Goal: Task Accomplishment & Management: Use online tool/utility

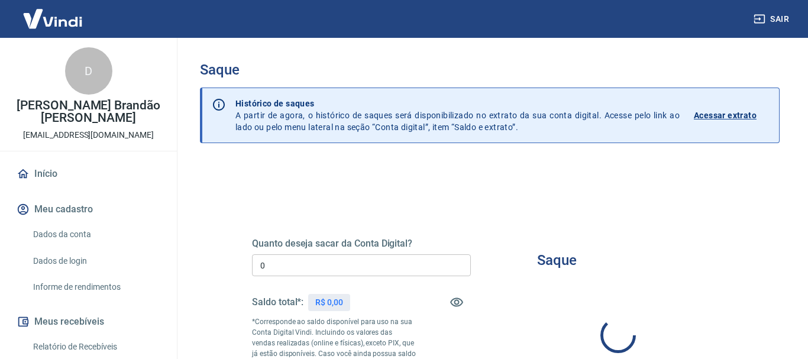
type input "R$ 0,00"
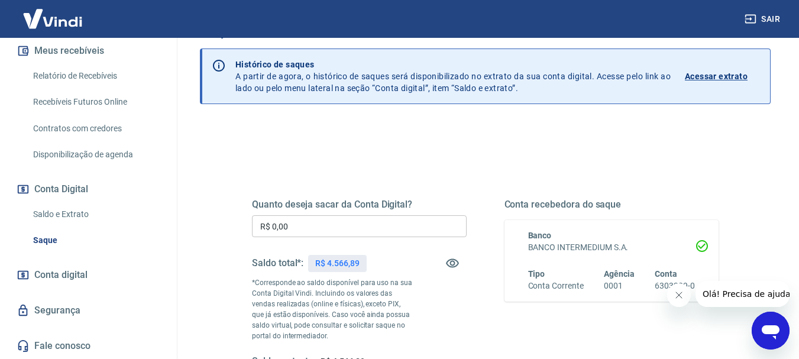
scroll to position [59, 0]
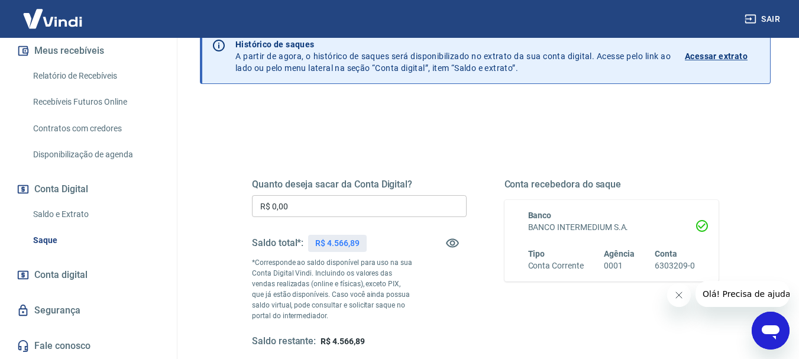
click at [76, 211] on link "Saldo e Extrato" at bounding box center [95, 214] width 134 height 24
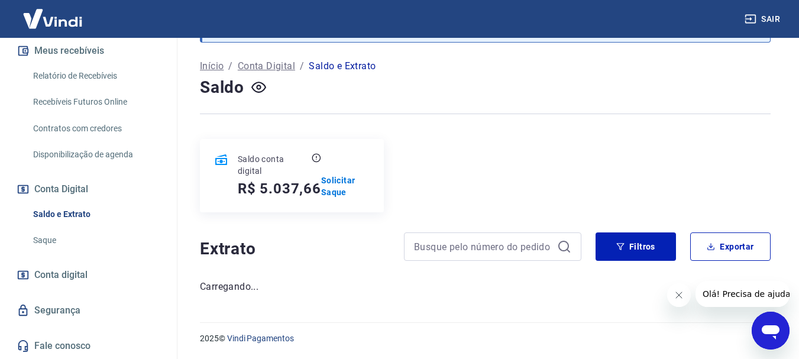
scroll to position [34, 0]
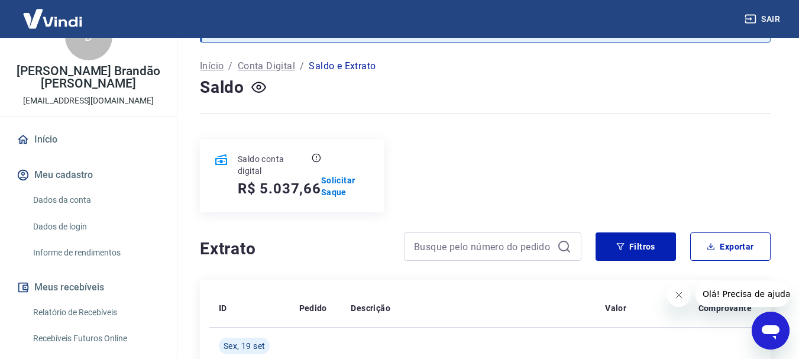
click at [57, 141] on link "Início" at bounding box center [88, 140] width 149 height 26
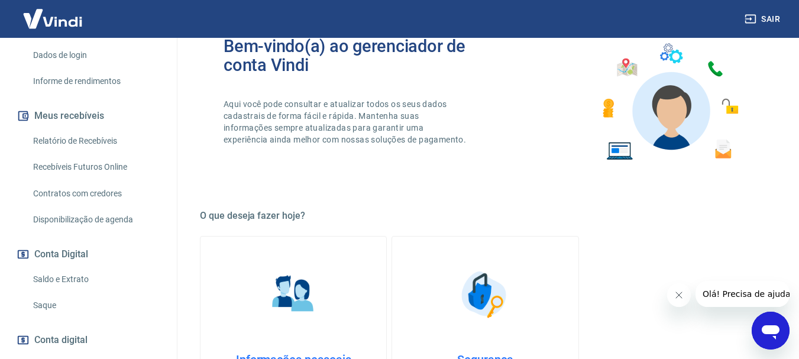
scroll to position [271, 0]
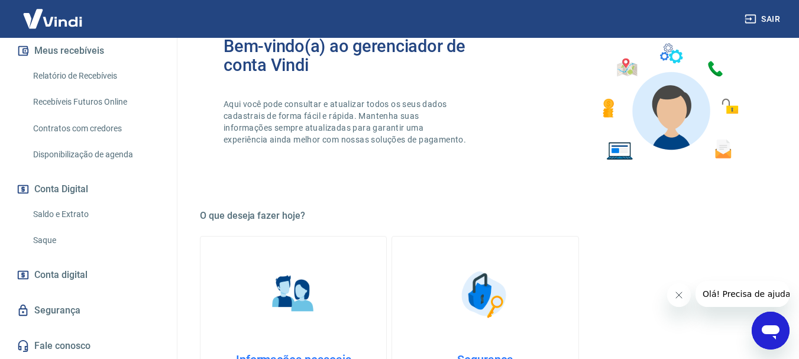
click at [77, 208] on link "Saldo e Extrato" at bounding box center [95, 214] width 134 height 24
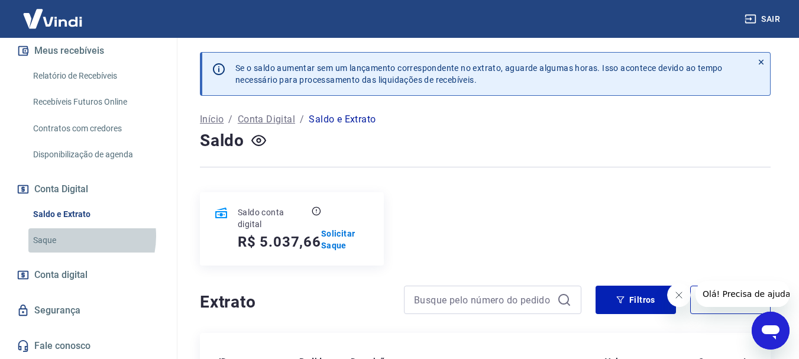
click at [66, 236] on link "Saque" at bounding box center [95, 240] width 134 height 24
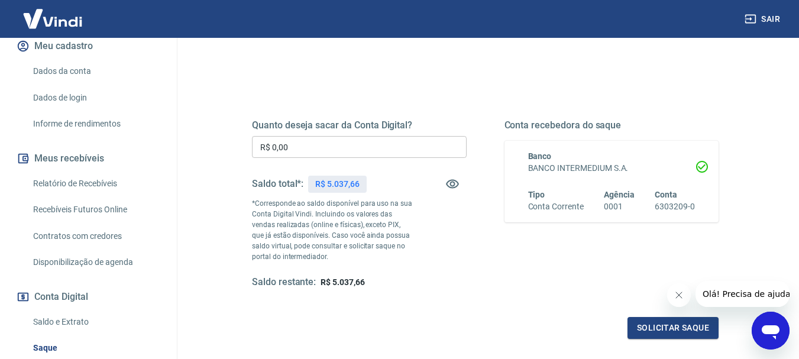
scroll to position [153, 0]
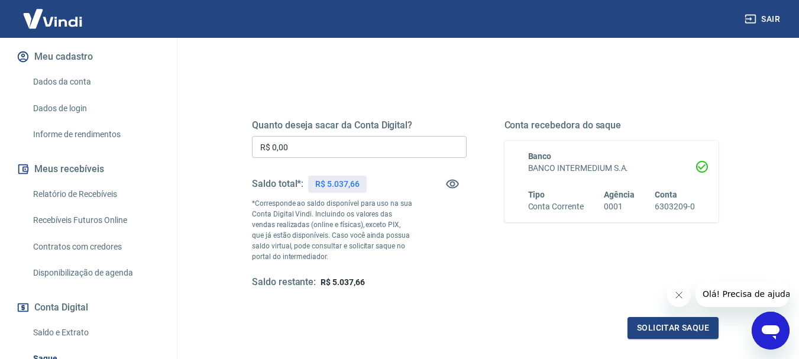
click at [70, 195] on link "Relatório de Recebíveis" at bounding box center [95, 194] width 134 height 24
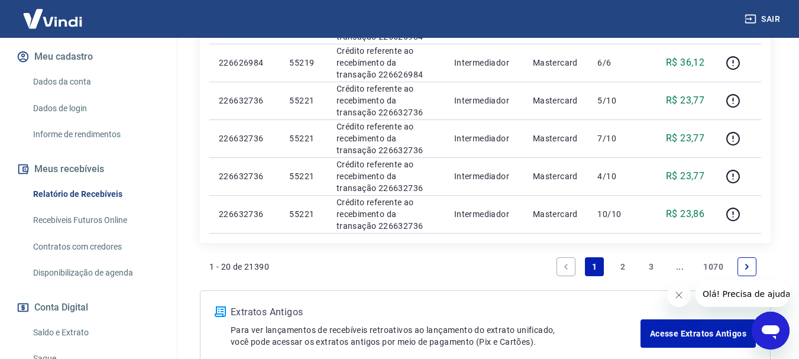
scroll to position [887, 0]
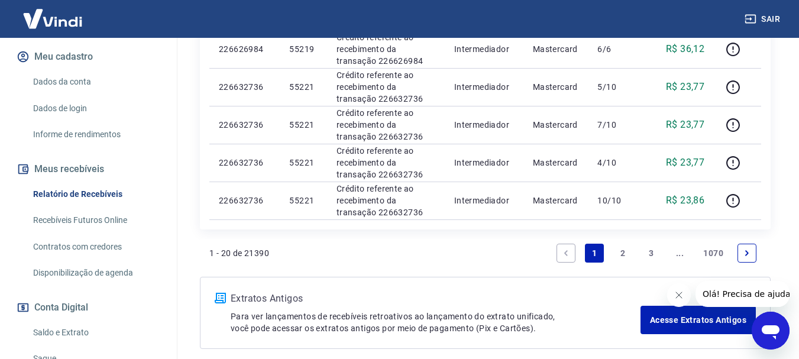
click at [613, 251] on li "2" at bounding box center [623, 253] width 28 height 28
click at [619, 253] on link "2" at bounding box center [623, 253] width 19 height 19
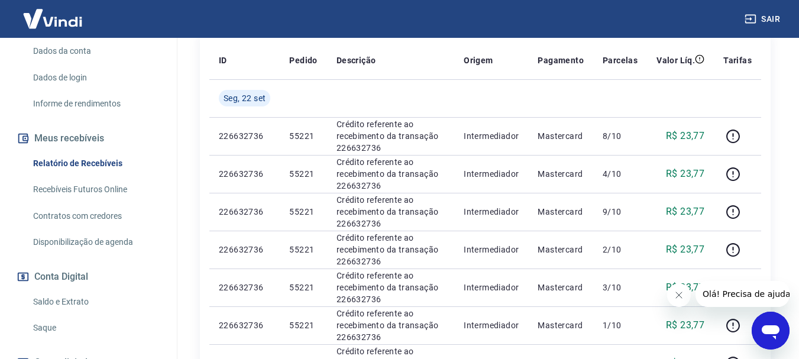
scroll to position [212, 0]
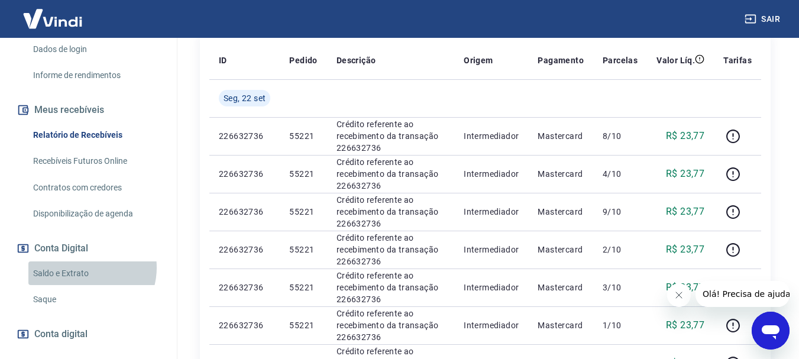
click at [83, 267] on link "Saldo e Extrato" at bounding box center [95, 274] width 134 height 24
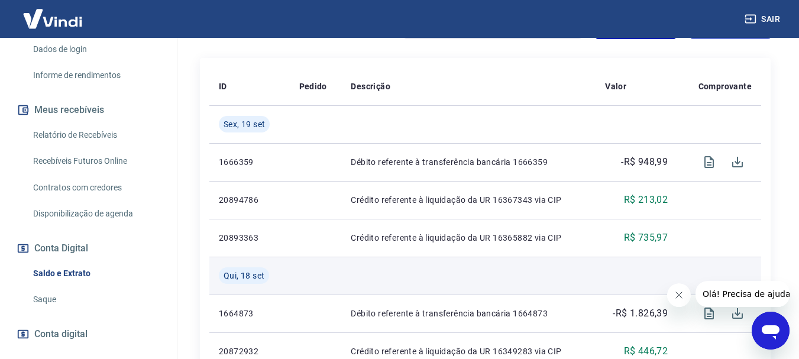
scroll to position [296, 0]
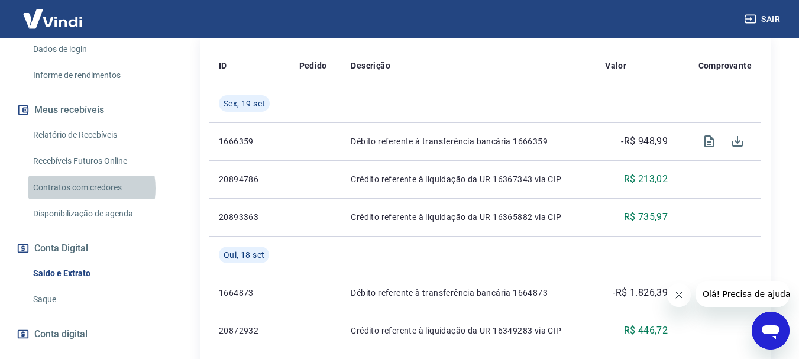
click at [75, 188] on link "Contratos com credores" at bounding box center [95, 188] width 134 height 24
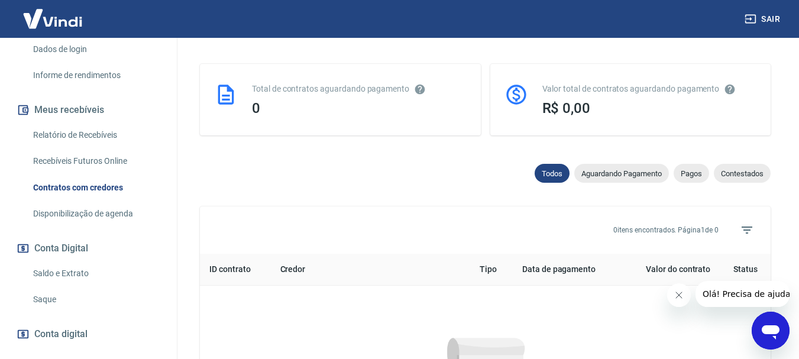
scroll to position [296, 0]
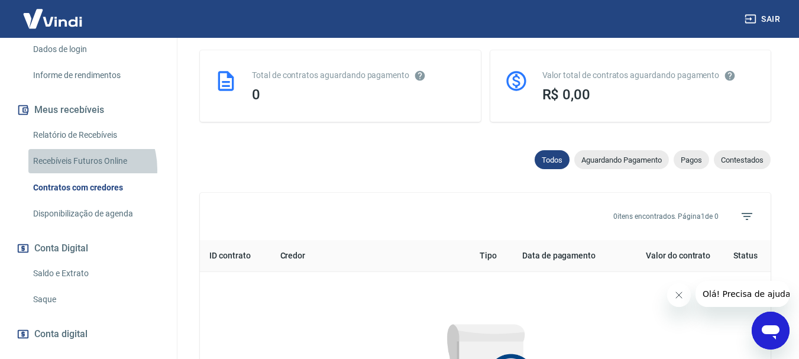
click at [76, 169] on link "Recebíveis Futuros Online" at bounding box center [95, 161] width 134 height 24
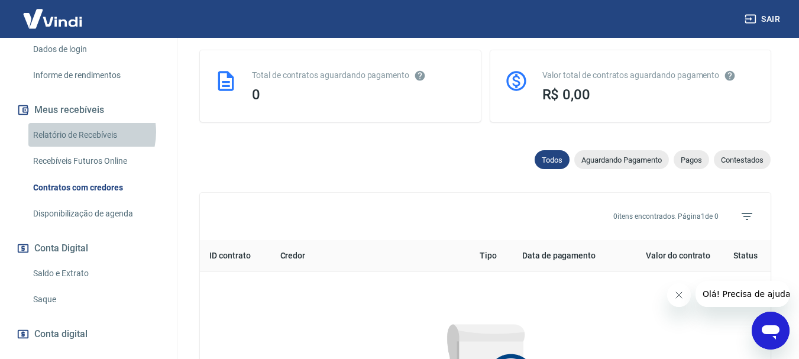
click at [86, 132] on link "Relatório de Recebíveis" at bounding box center [95, 135] width 134 height 24
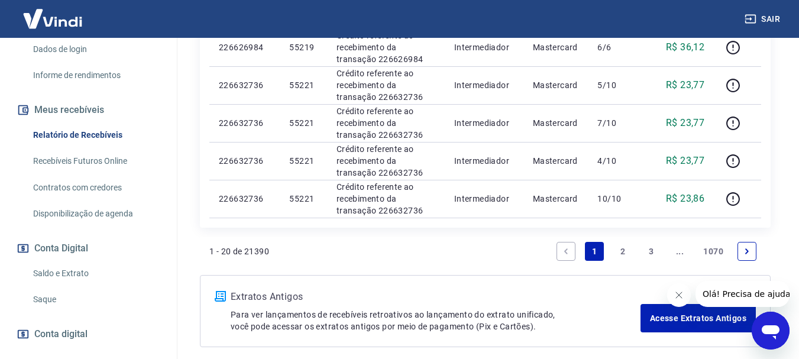
scroll to position [942, 0]
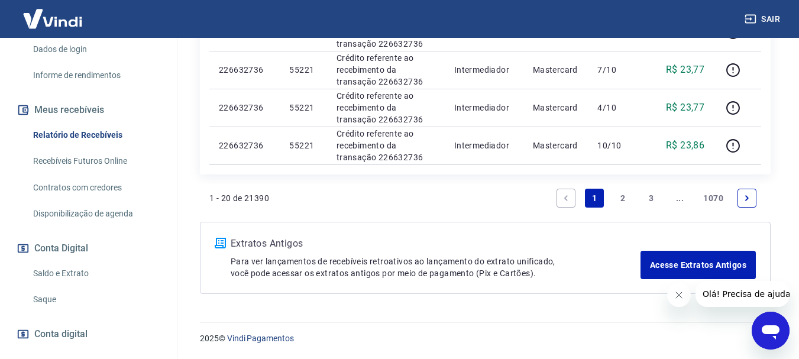
click at [620, 196] on link "2" at bounding box center [623, 198] width 19 height 19
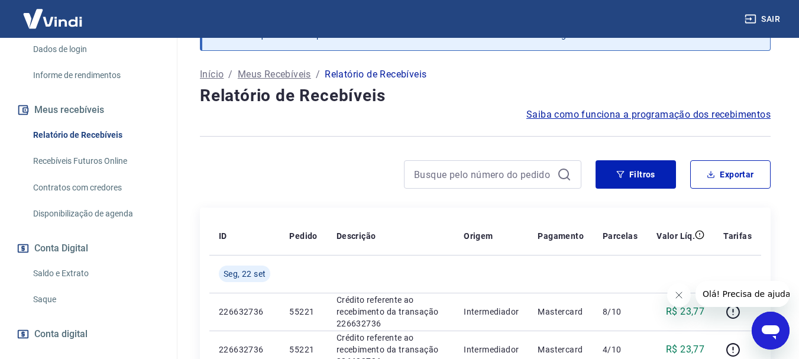
scroll to position [942, 0]
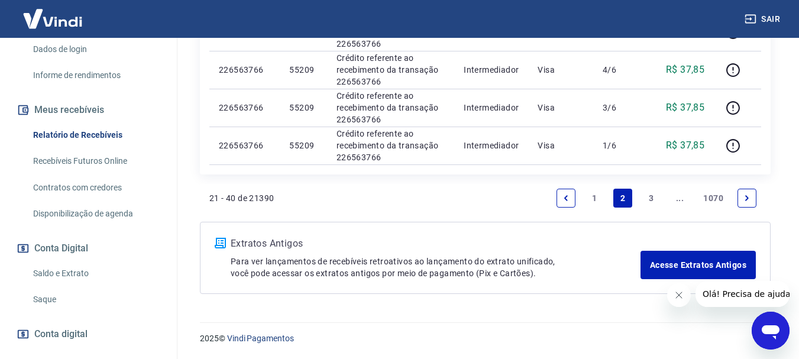
click at [678, 293] on icon "Fechar mensagem da empresa" at bounding box center [678, 295] width 9 height 9
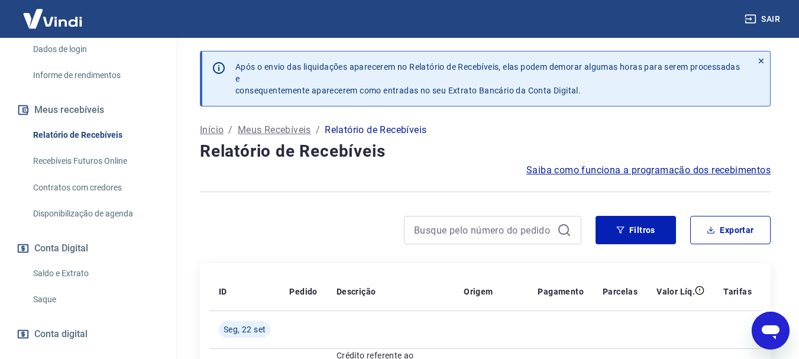
scroll to position [0, 0]
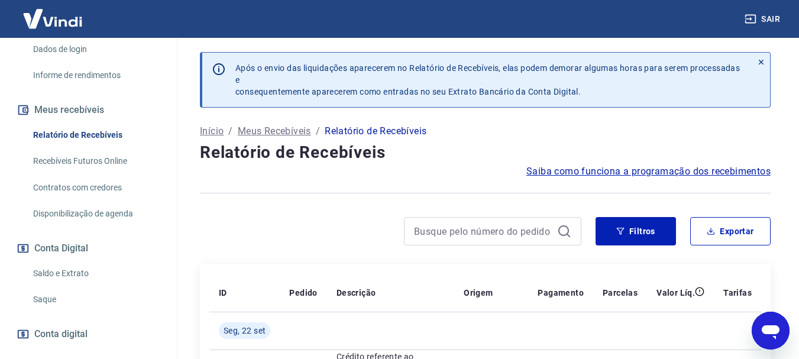
click at [77, 162] on link "Recebíveis Futuros Online" at bounding box center [95, 161] width 134 height 24
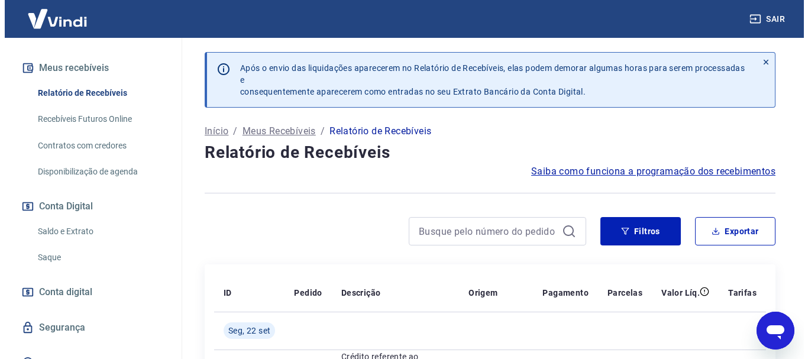
scroll to position [271, 0]
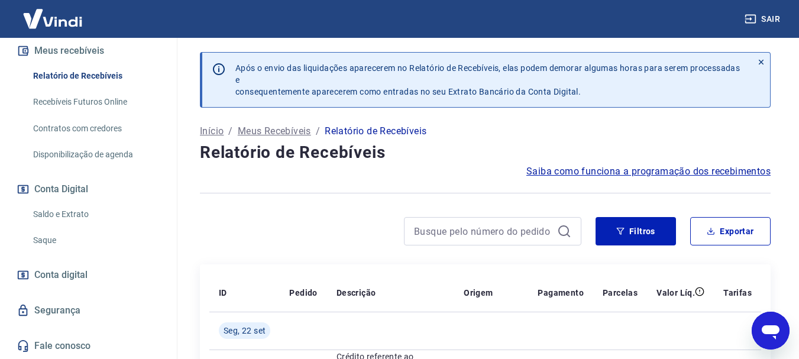
click at [82, 277] on span "Conta digital" at bounding box center [60, 275] width 53 height 17
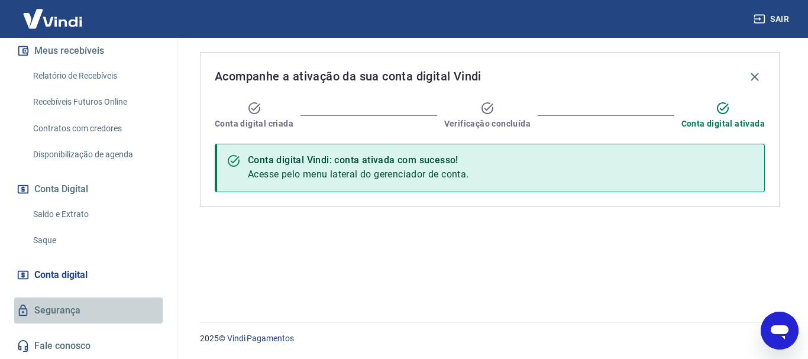
click at [91, 306] on link "Segurança" at bounding box center [88, 311] width 149 height 26
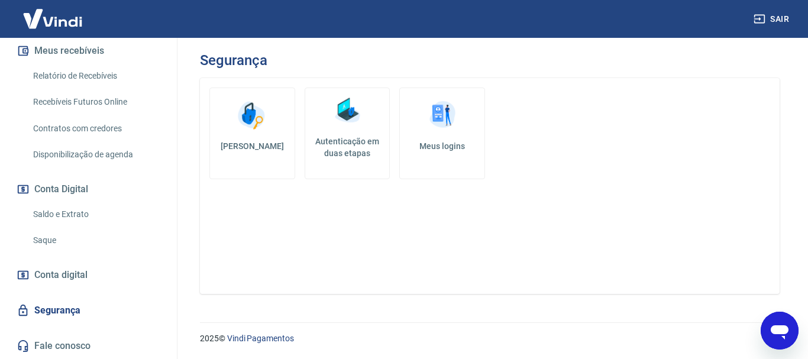
click at [81, 279] on span "Conta digital" at bounding box center [60, 275] width 53 height 17
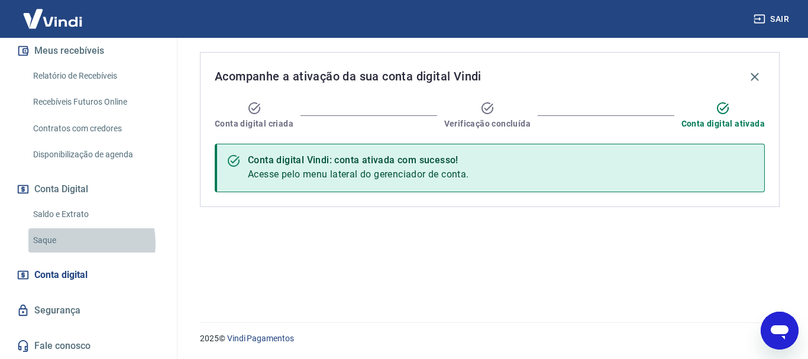
click at [72, 243] on link "Saque" at bounding box center [95, 240] width 134 height 24
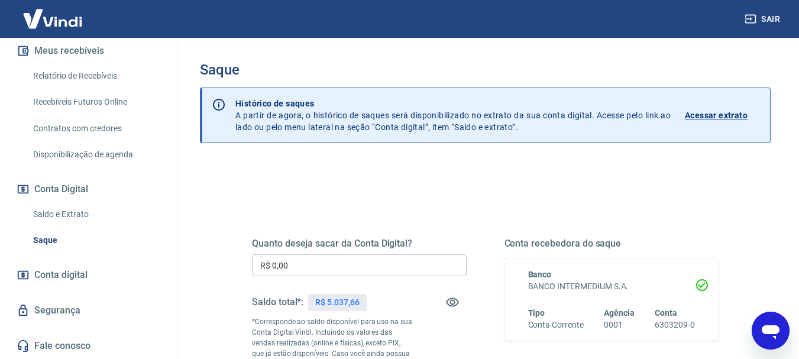
click at [90, 214] on link "Saldo e Extrato" at bounding box center [95, 214] width 134 height 24
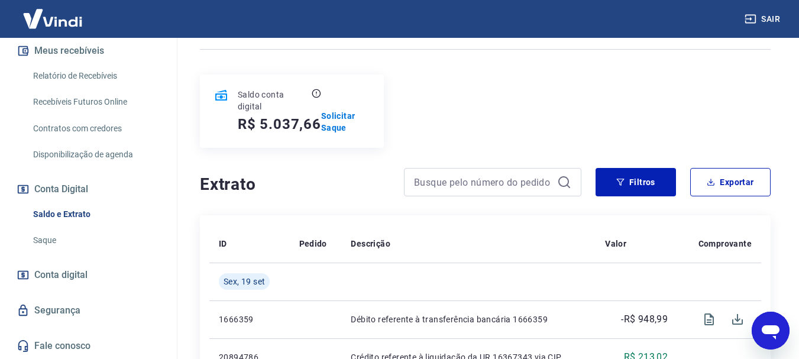
scroll to position [118, 0]
click at [521, 190] on input at bounding box center [483, 182] width 138 height 18
paste input "55619"
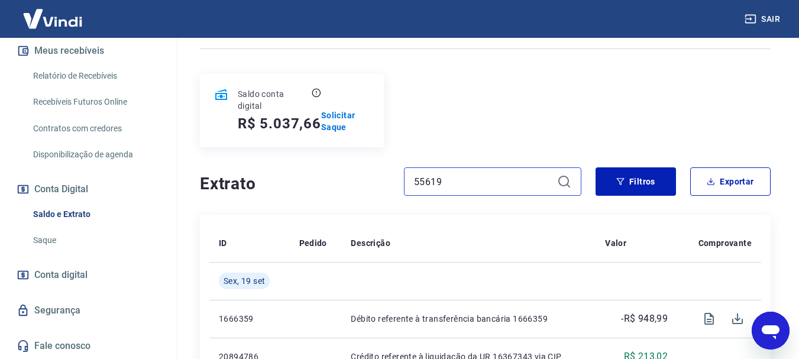
type input "55619"
click at [564, 180] on icon at bounding box center [564, 182] width 14 height 14
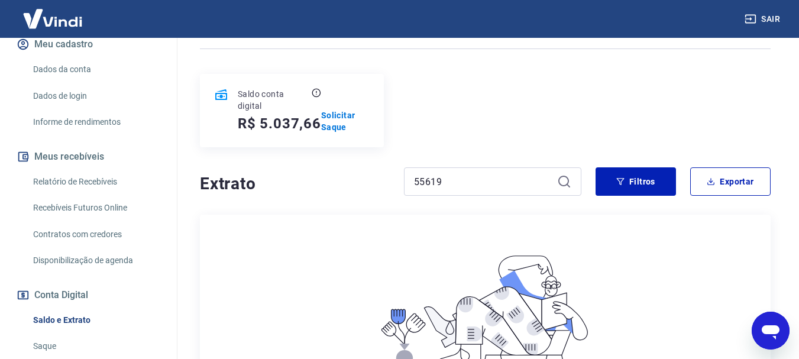
scroll to position [153, 0]
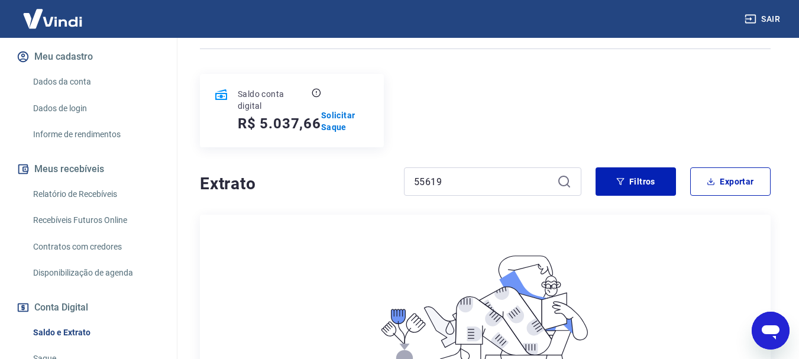
click at [108, 193] on link "Relatório de Recebíveis" at bounding box center [95, 194] width 134 height 24
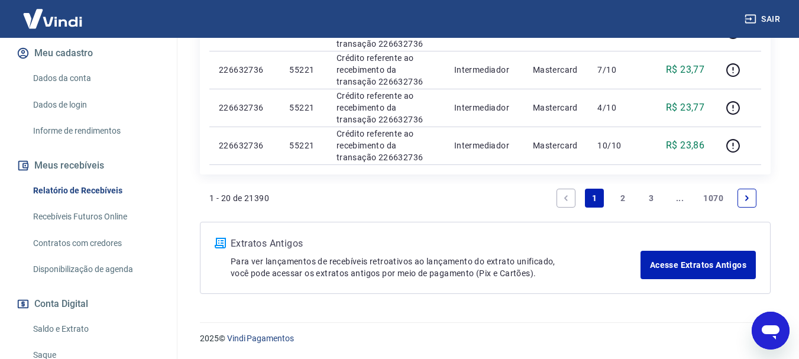
scroll to position [177, 0]
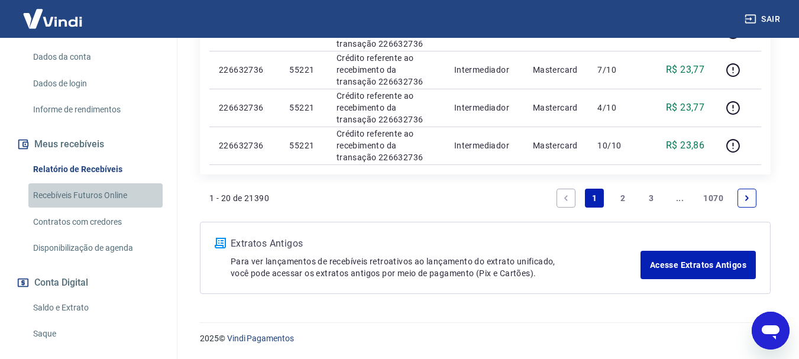
click at [98, 195] on link "Recebíveis Futuros Online" at bounding box center [95, 195] width 134 height 24
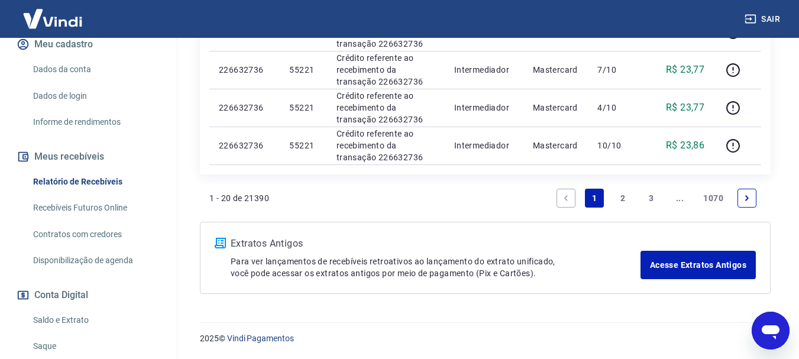
scroll to position [153, 0]
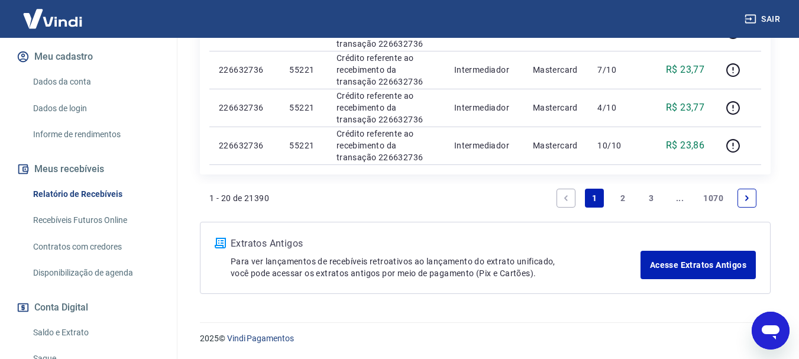
click at [105, 218] on link "Recebíveis Futuros Online" at bounding box center [95, 220] width 134 height 24
click at [111, 252] on link "Contratos com credores" at bounding box center [95, 247] width 134 height 24
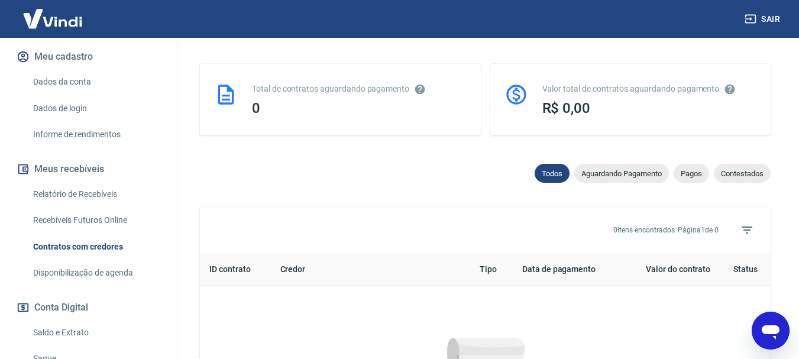
scroll to position [584, 0]
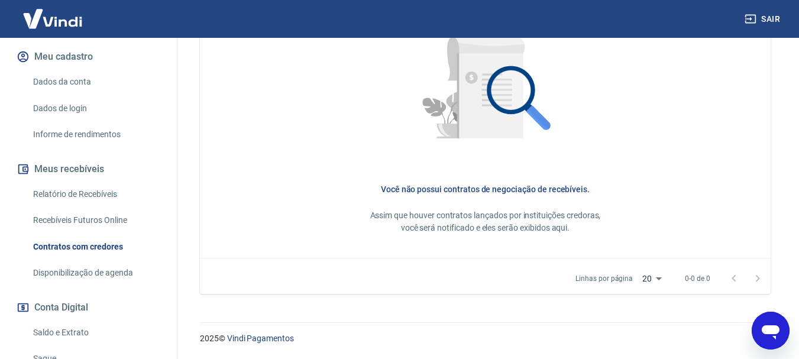
click at [105, 280] on link "Disponibilização de agenda" at bounding box center [95, 273] width 134 height 24
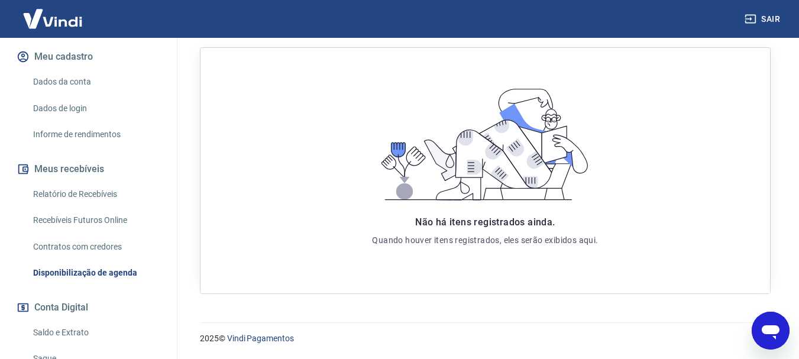
scroll to position [212, 0]
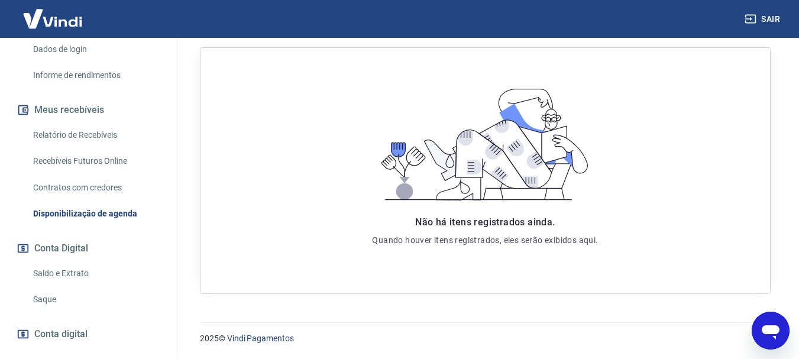
click at [83, 272] on link "Saldo e Extrato" at bounding box center [95, 274] width 134 height 24
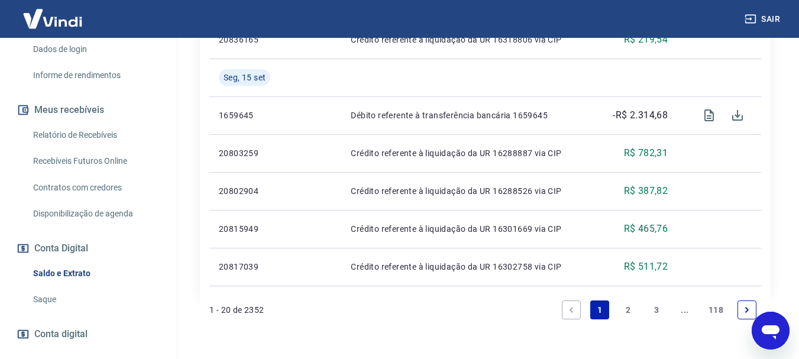
scroll to position [1081, 0]
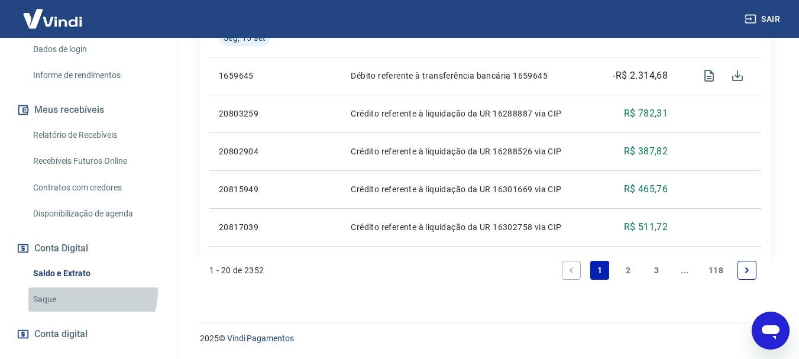
click at [91, 292] on link "Saque" at bounding box center [95, 300] width 134 height 24
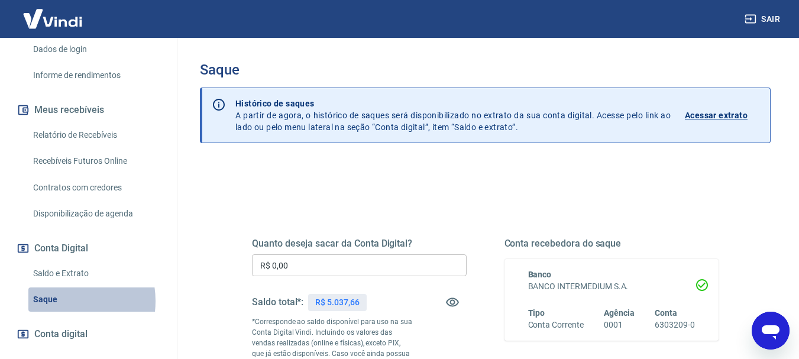
click at [61, 301] on link "Saque" at bounding box center [95, 300] width 134 height 24
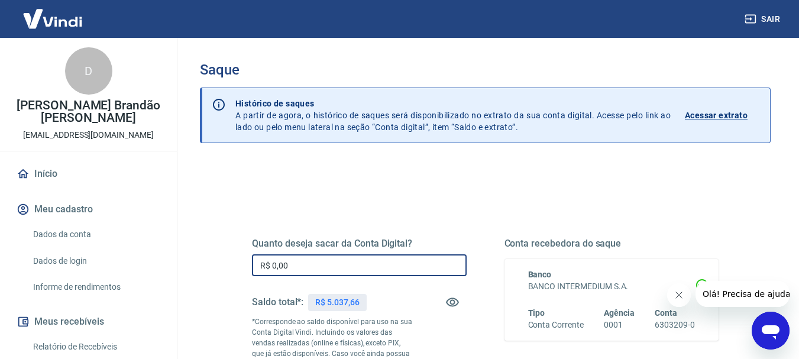
click at [323, 269] on input "R$ 0,00" at bounding box center [359, 265] width 215 height 22
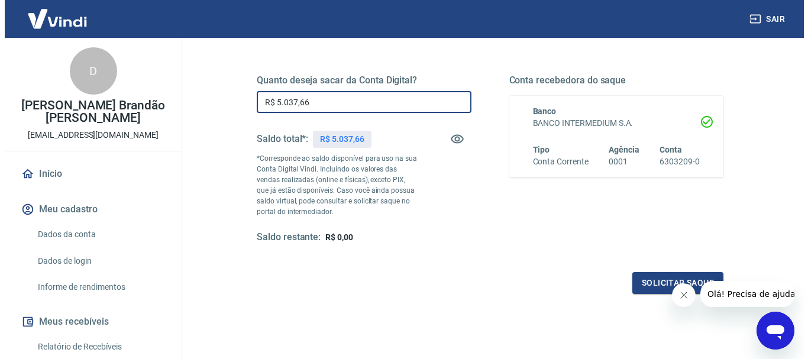
scroll to position [177, 0]
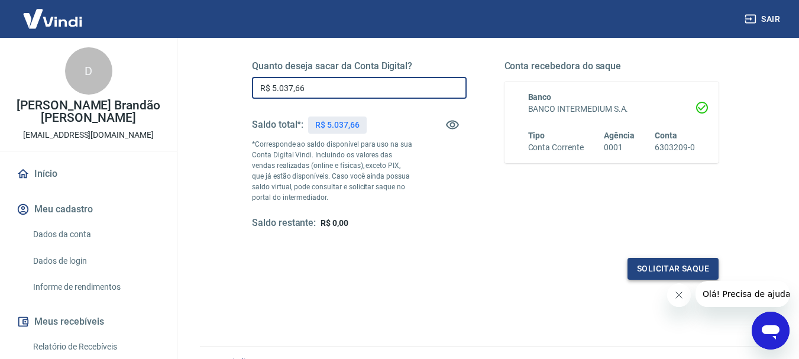
type input "R$ 5.037,66"
click at [659, 265] on button "Solicitar saque" at bounding box center [673, 269] width 91 height 22
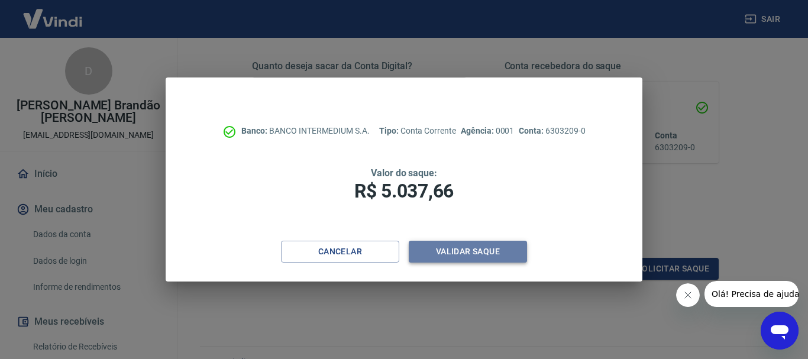
click at [495, 250] on button "Validar saque" at bounding box center [468, 252] width 118 height 22
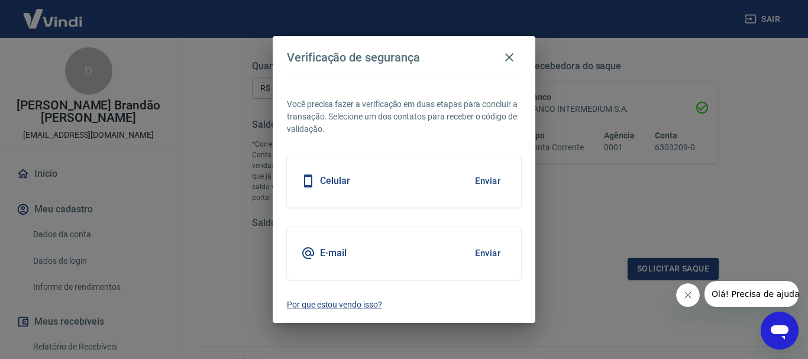
click at [488, 183] on button "Enviar" at bounding box center [488, 181] width 38 height 25
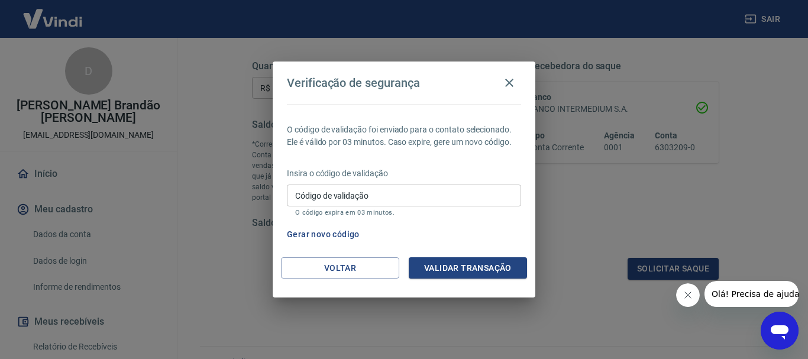
click at [479, 192] on input "Código de validação" at bounding box center [404, 196] width 234 height 22
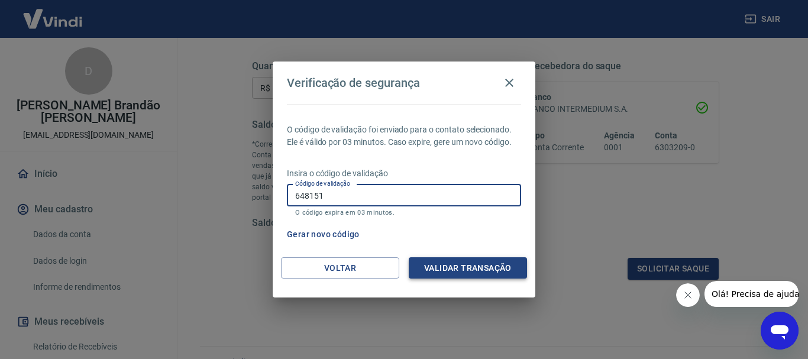
type input "648151"
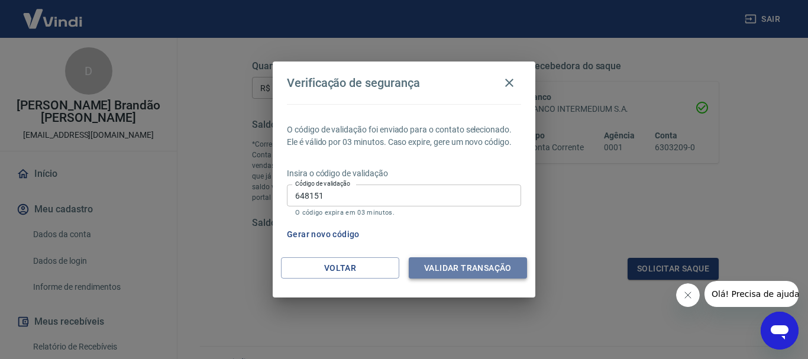
click at [451, 265] on button "Validar transação" at bounding box center [468, 268] width 118 height 22
